Goal: Transaction & Acquisition: Download file/media

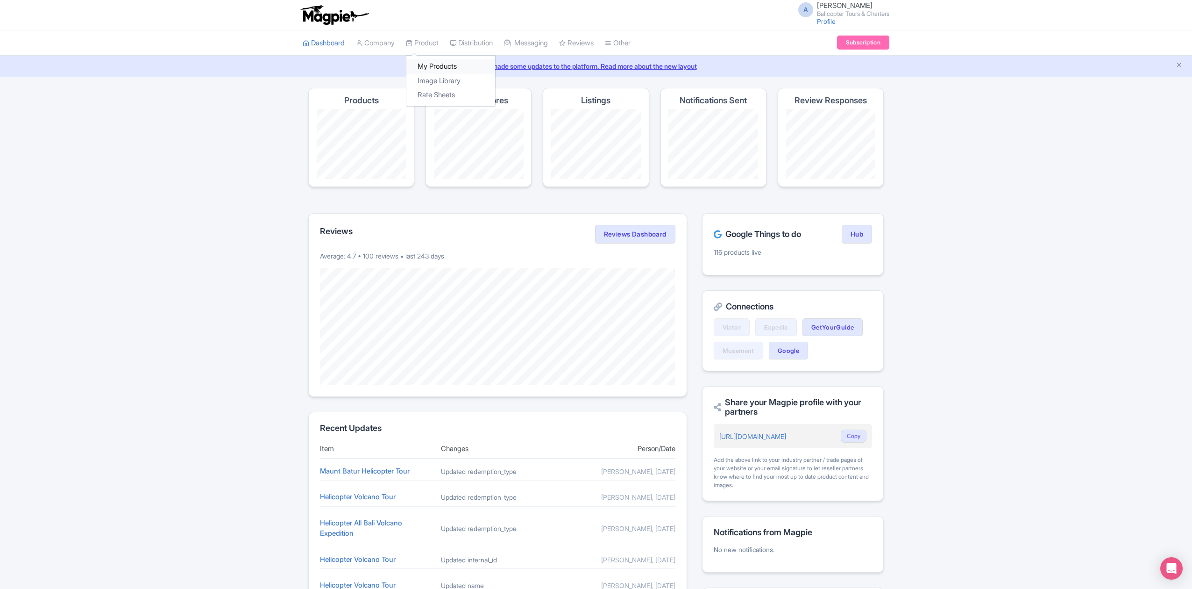
click at [440, 63] on link "My Products" at bounding box center [450, 66] width 89 height 14
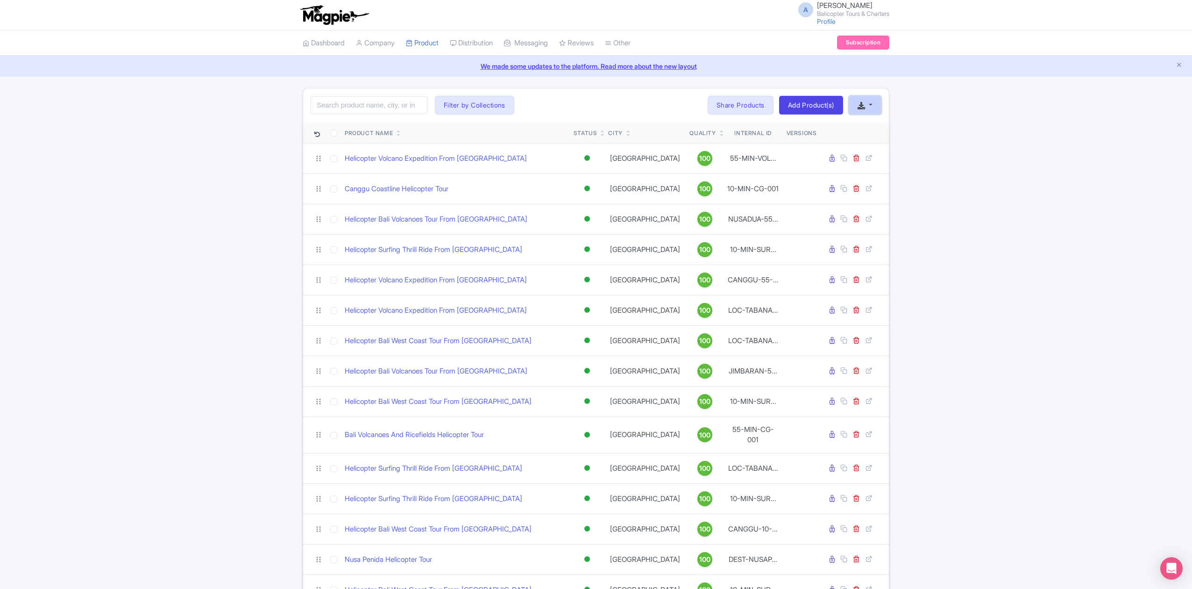
click at [868, 107] on button "button" at bounding box center [865, 105] width 33 height 19
click at [921, 125] on link "Download Product List" at bounding box center [895, 127] width 92 height 14
